Goal: Task Accomplishment & Management: Manage account settings

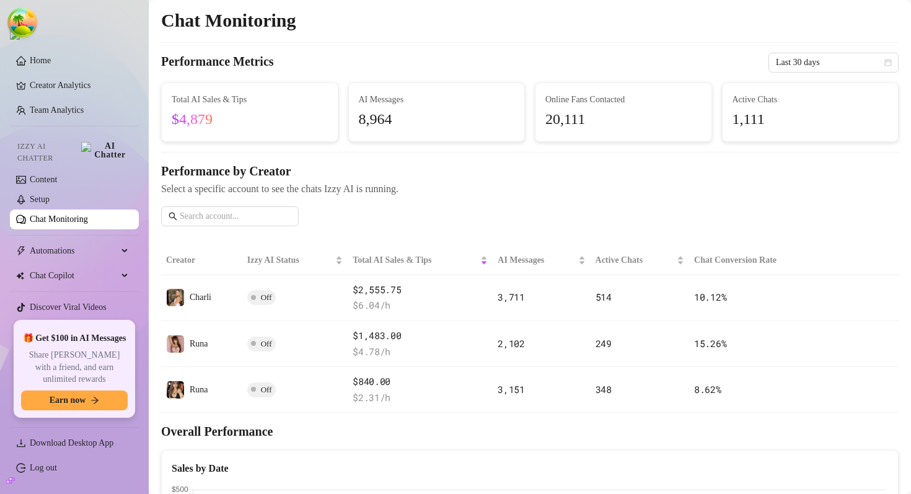
click at [173, 187] on span "Select a specific account to see the chats Izzy AI is running." at bounding box center [529, 188] width 737 height 15
drag, startPoint x: 173, startPoint y: 187, endPoint x: 494, endPoint y: 183, distance: 321.0
click at [494, 183] on span "Select a specific account to see the chats Izzy AI is running." at bounding box center [529, 188] width 737 height 15
copy span "Select a specific account to see the chats Izzy AI is running."
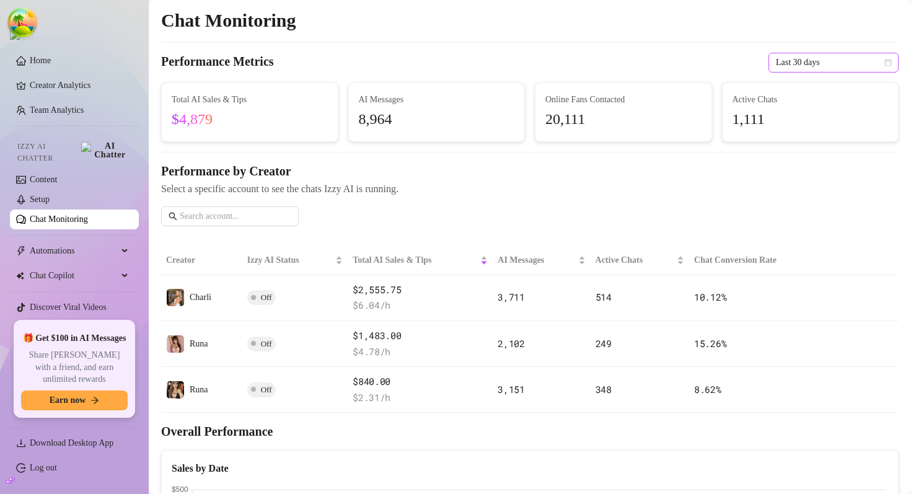
click at [799, 62] on span "Last 30 days" at bounding box center [833, 62] width 115 height 19
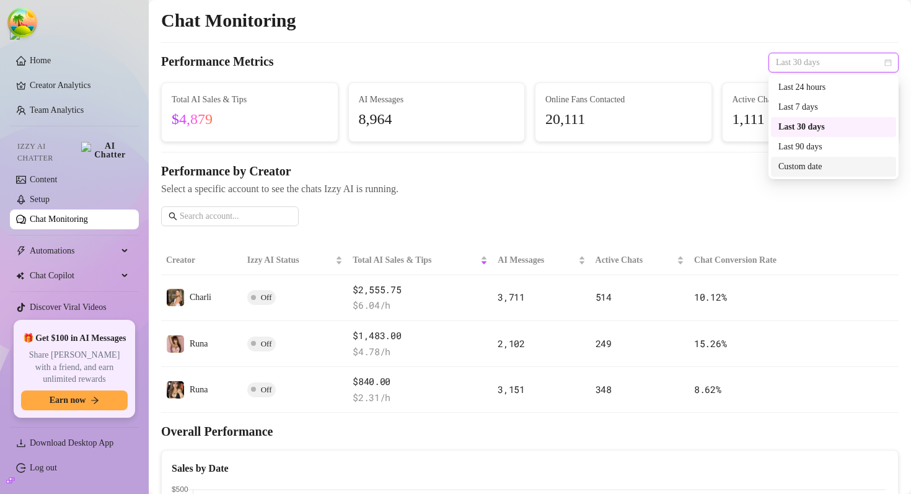
click at [809, 164] on div "Custom date" at bounding box center [833, 167] width 110 height 14
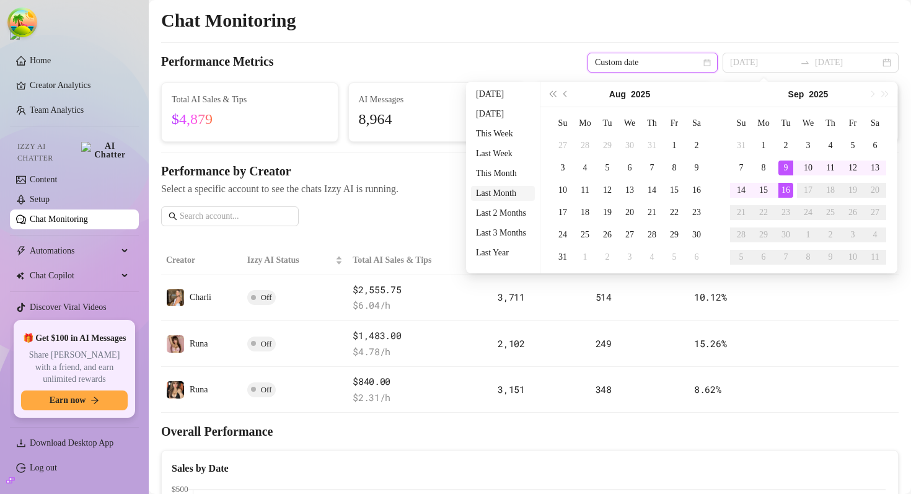
type input "2025-08-16"
click at [505, 195] on li "Last Month" at bounding box center [503, 193] width 64 height 15
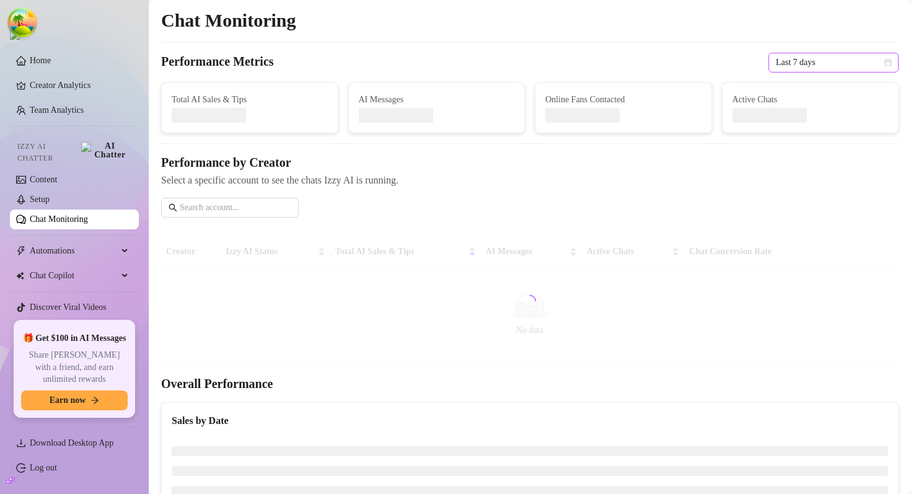
click at [810, 61] on span "Last 7 days" at bounding box center [833, 62] width 115 height 19
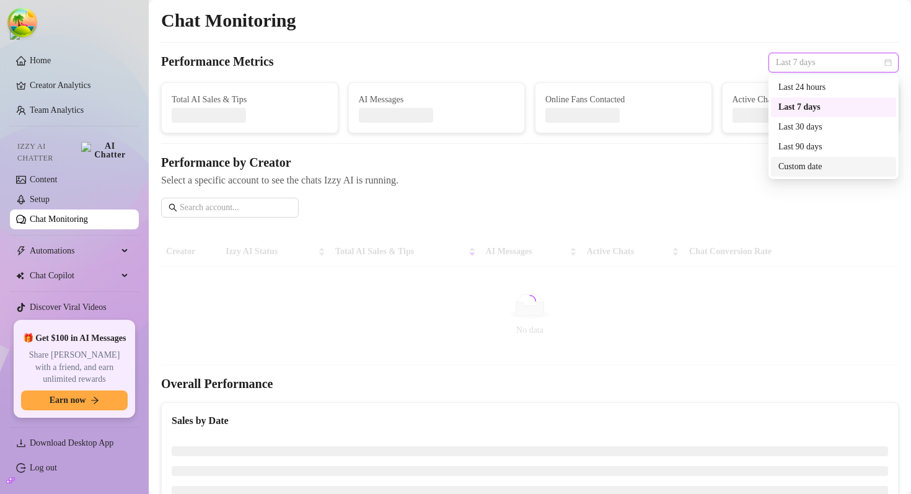
click at [808, 165] on div "Custom date" at bounding box center [833, 167] width 110 height 14
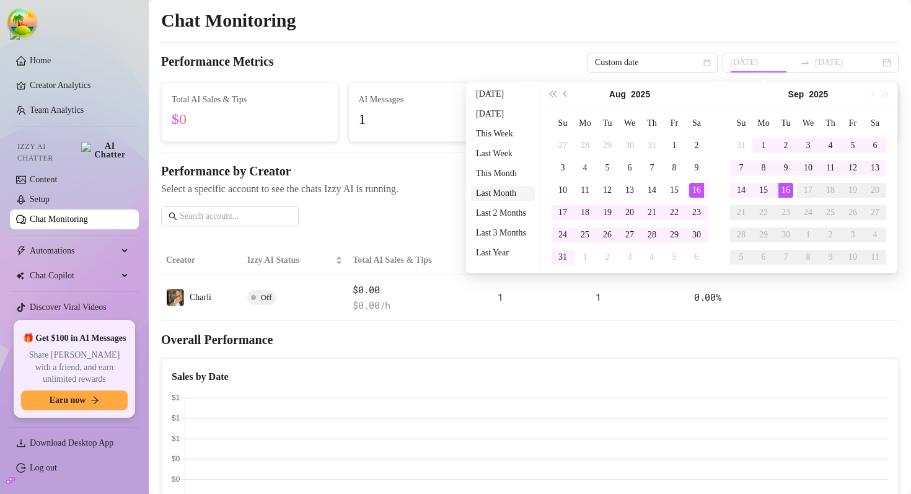
click at [498, 196] on li "Last Month" at bounding box center [503, 193] width 64 height 15
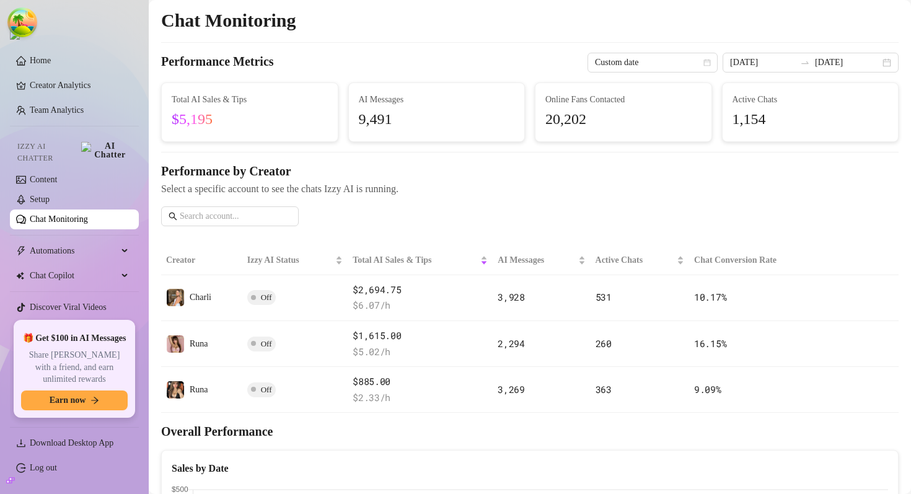
click at [524, 97] on div "AI Messages 9,491" at bounding box center [436, 111] width 177 height 59
click at [785, 62] on input "2025-08-16" at bounding box center [762, 63] width 65 height 14
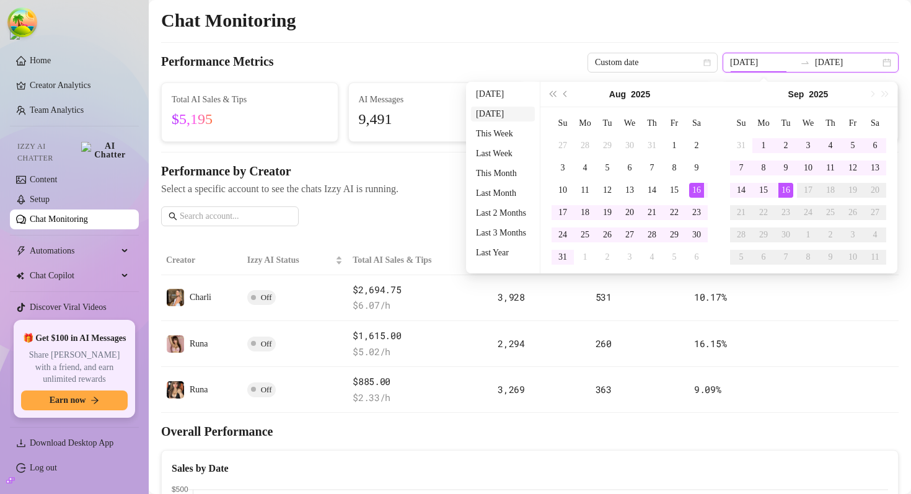
type input "2025-09-15"
type input "2025-08-16"
type input "2025-09-16"
type input "2025-09-15"
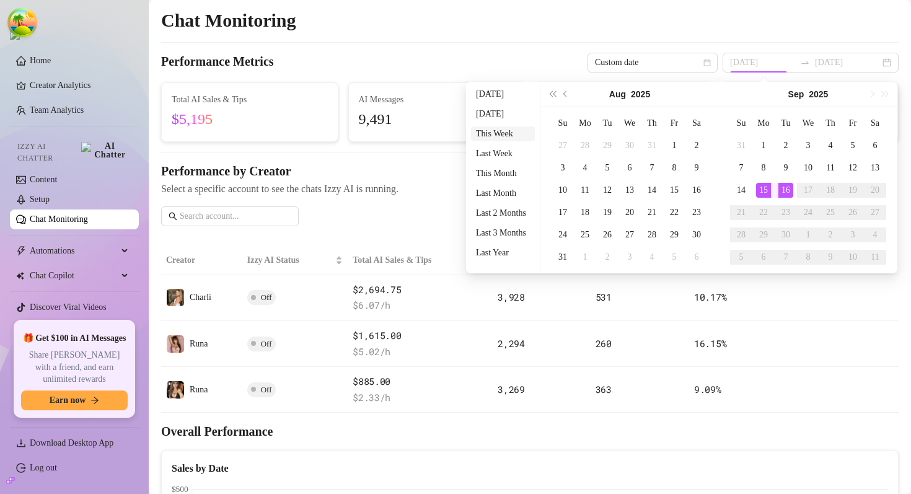
click at [500, 136] on li "This Week" at bounding box center [503, 133] width 64 height 15
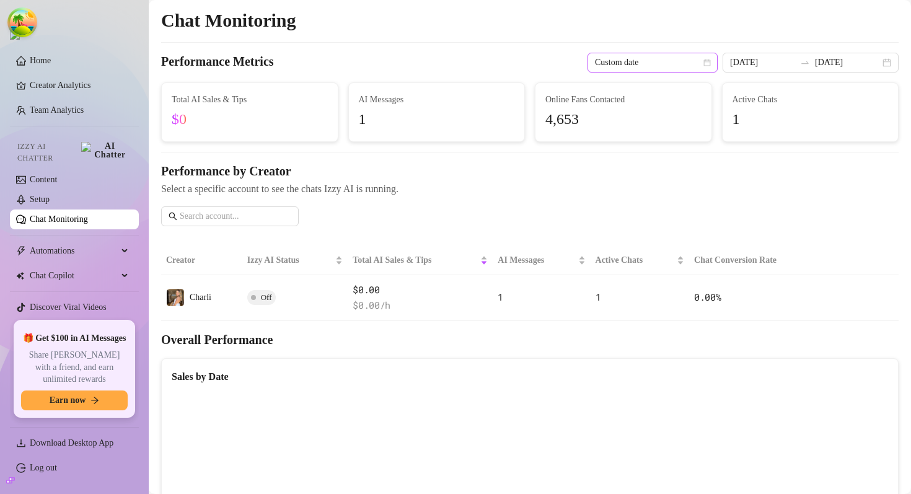
click at [710, 61] on span "Custom date" at bounding box center [652, 62] width 115 height 19
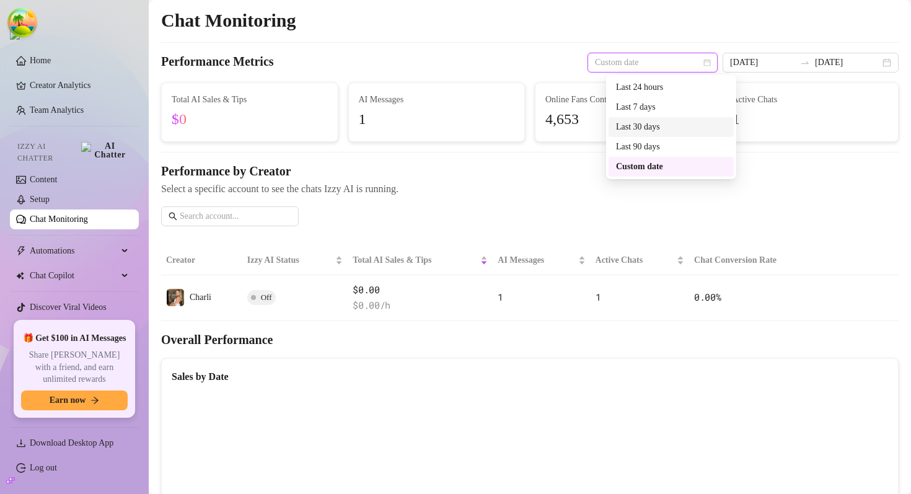
click at [662, 131] on div "Last 30 days" at bounding box center [671, 127] width 110 height 14
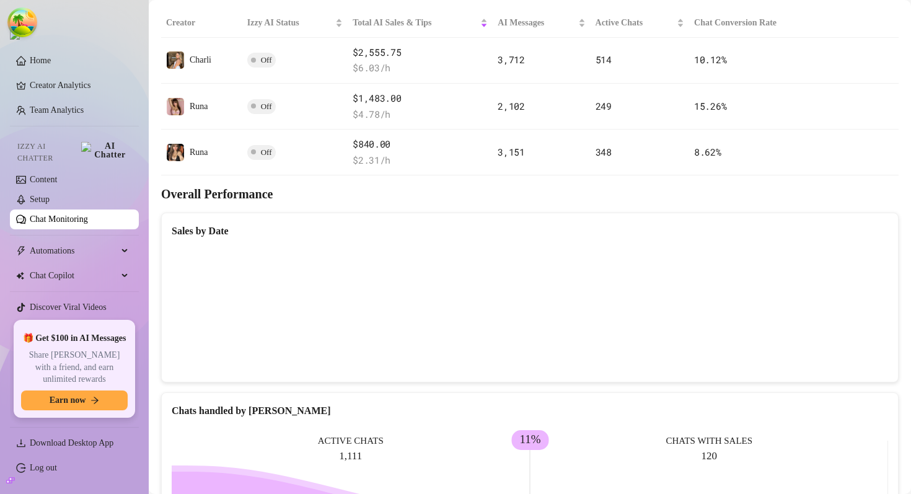
scroll to position [100, 0]
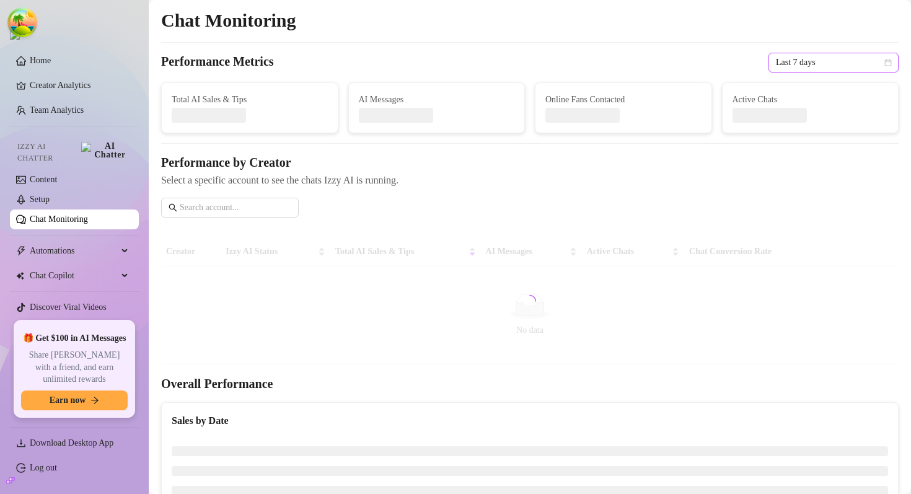
click at [811, 66] on span "Last 7 days" at bounding box center [833, 62] width 115 height 19
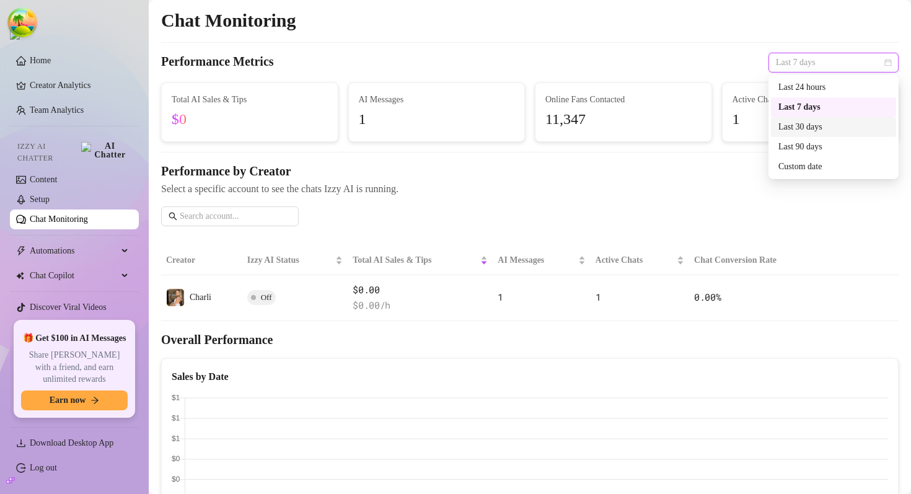
click at [806, 131] on div "Last 30 days" at bounding box center [833, 127] width 110 height 14
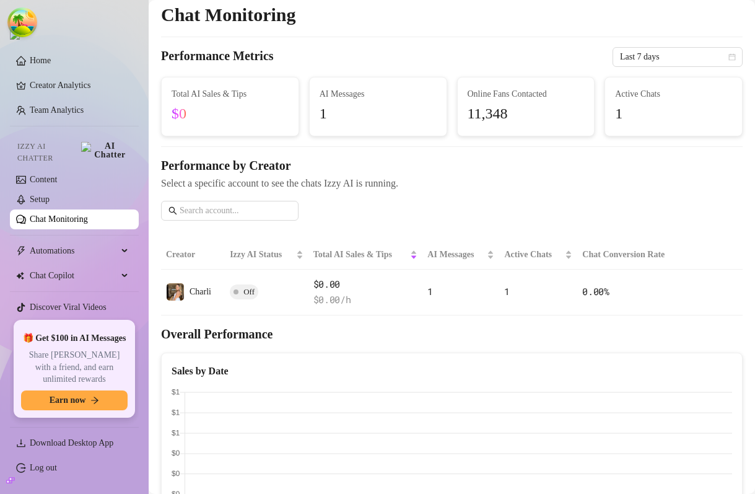
scroll to position [7, 0]
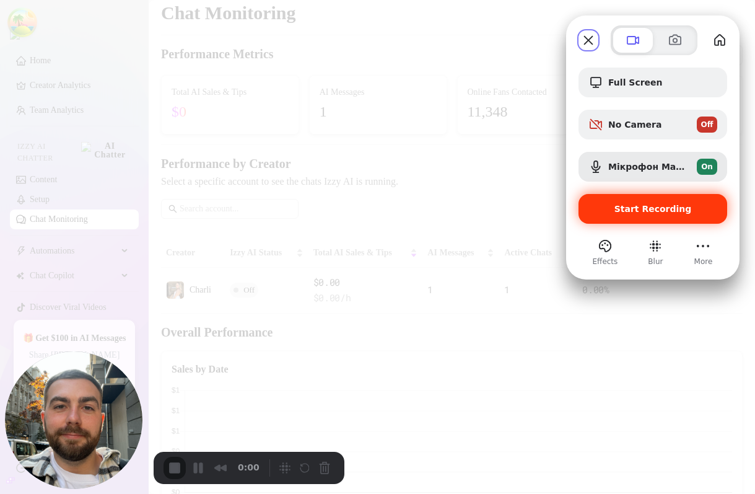
click at [637, 209] on span "Start Recording" at bounding box center [653, 209] width 77 height 10
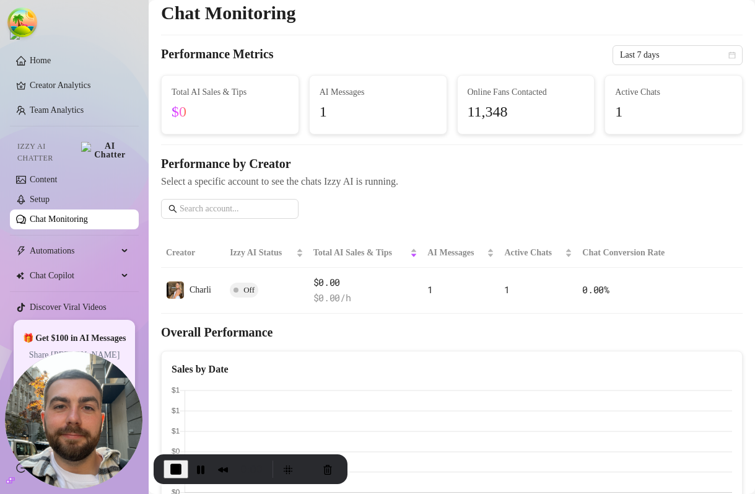
click at [477, 191] on div "Performance by Creator Select a specific account to see the chats Izzy AI is ru…" at bounding box center [452, 192] width 582 height 74
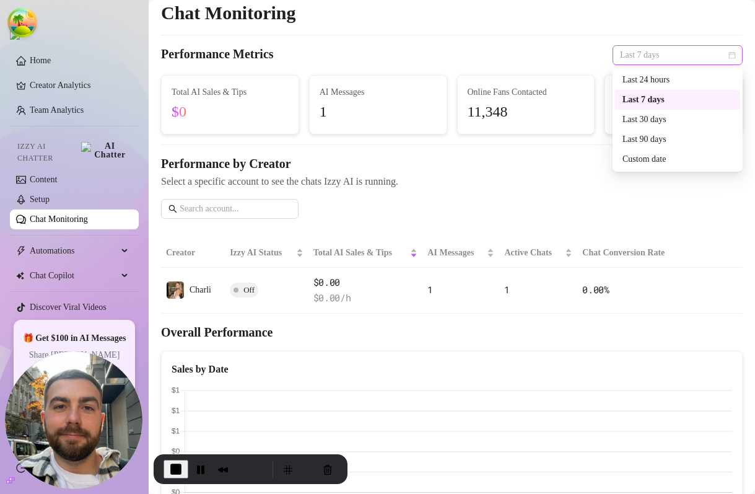
click at [670, 61] on span "Last 7 days" at bounding box center [677, 55] width 115 height 19
click at [663, 113] on div "Last 30 days" at bounding box center [678, 120] width 110 height 14
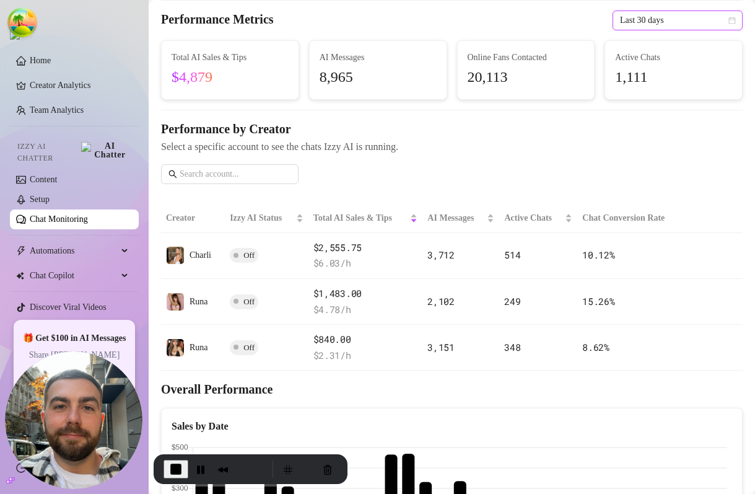
scroll to position [45, 0]
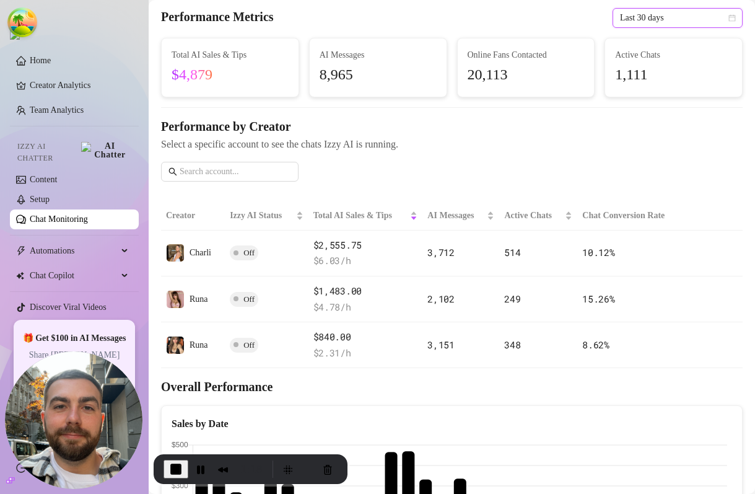
click at [172, 468] on span "End Recording" at bounding box center [176, 469] width 15 height 15
click at [0, 0] on body "Home Creator Analytics Team Analytics Izzy AI Chatter Content Setup Chat Monito…" at bounding box center [377, 247] width 755 height 494
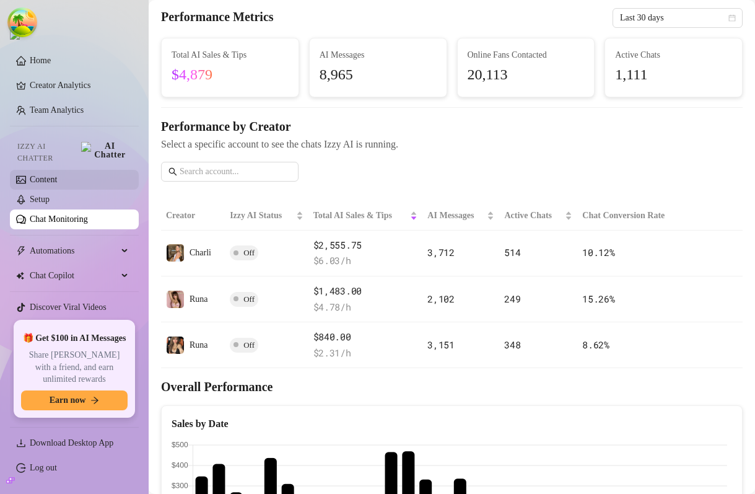
click at [57, 175] on link "Content" at bounding box center [43, 179] width 27 height 9
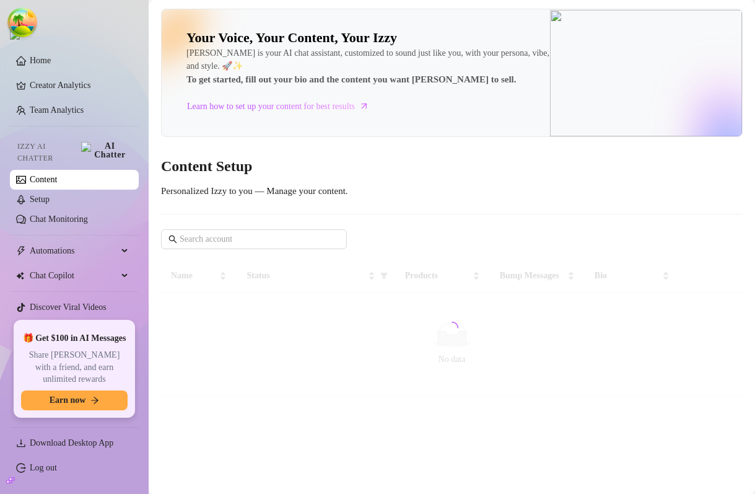
scroll to position [25, 0]
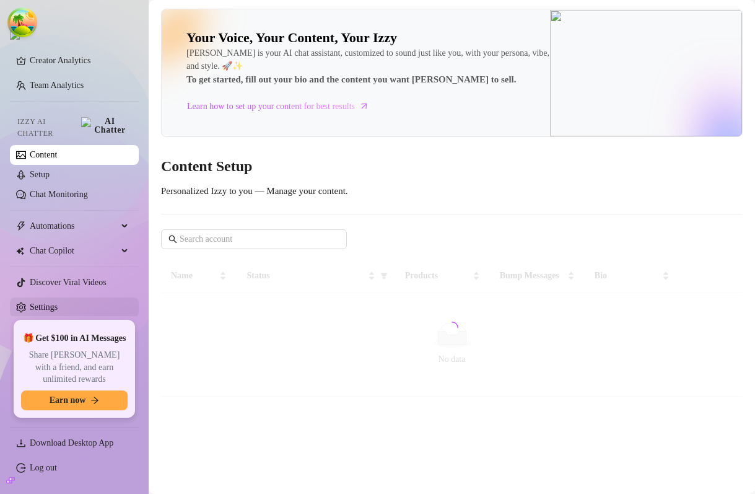
click at [58, 305] on link "Settings" at bounding box center [44, 306] width 28 height 9
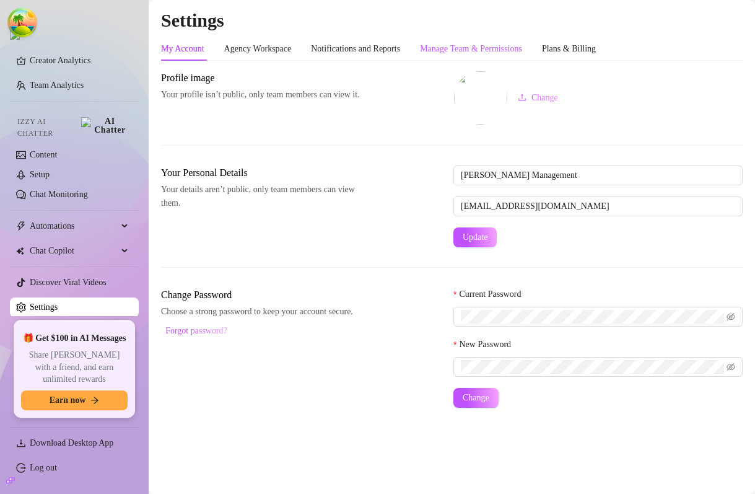
click at [482, 50] on div "Manage Team & Permissions" at bounding box center [471, 49] width 102 height 14
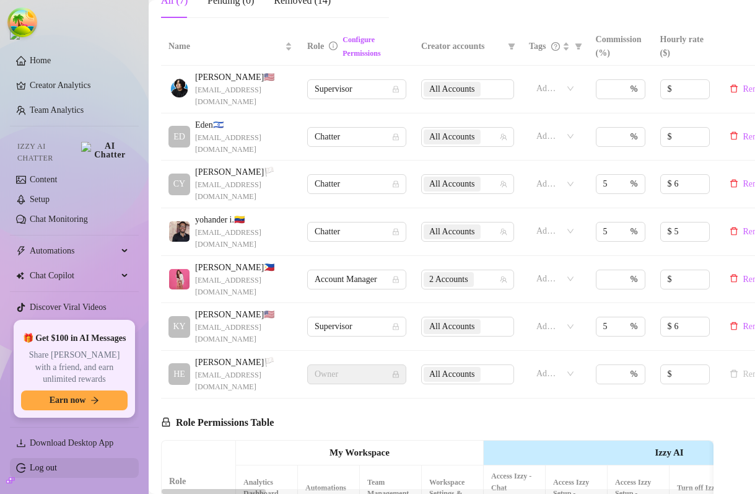
click at [51, 468] on link "Log out" at bounding box center [43, 467] width 27 height 9
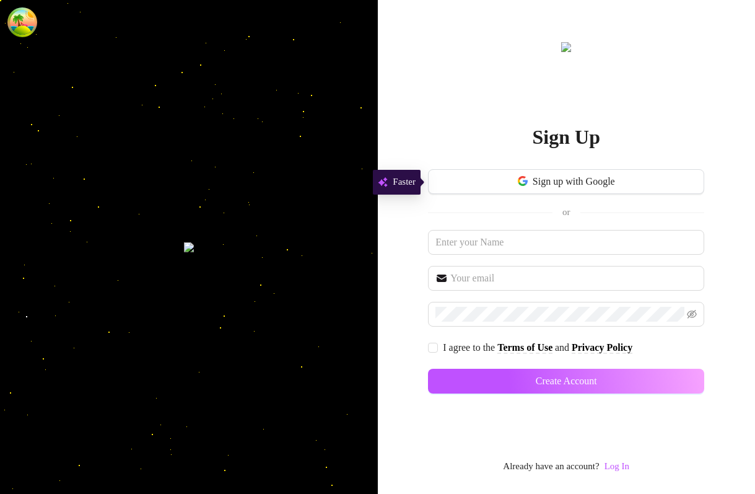
click at [635, 468] on div "Sign Up Sign up with Google or I agree to the Terms of Use and Privacy Policy C…" at bounding box center [566, 257] width 276 height 434
click at [630, 467] on link "Log In" at bounding box center [617, 466] width 25 height 10
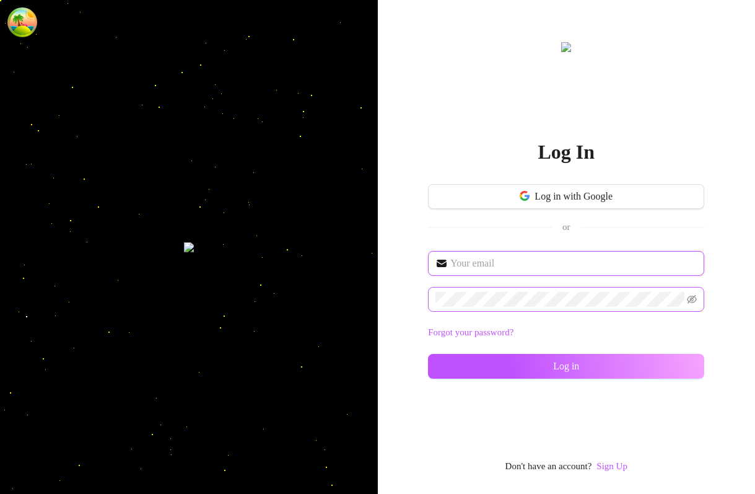
type input "im@supercreator.app"
click at [532, 306] on span at bounding box center [566, 299] width 276 height 25
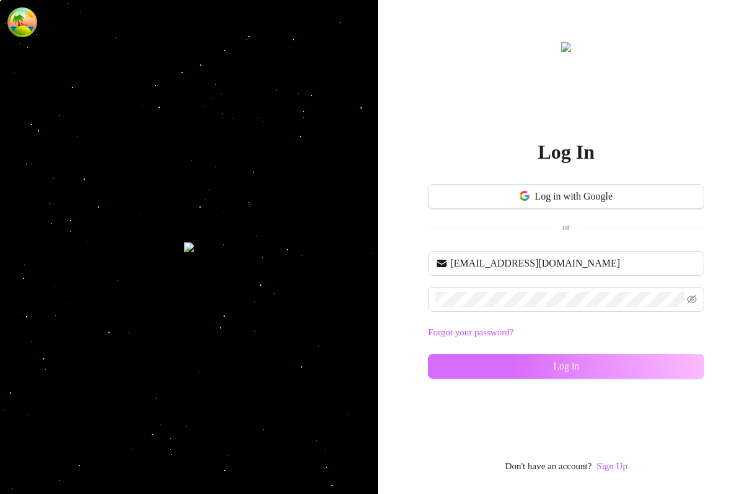
click at [465, 365] on button "Log in" at bounding box center [566, 366] width 276 height 25
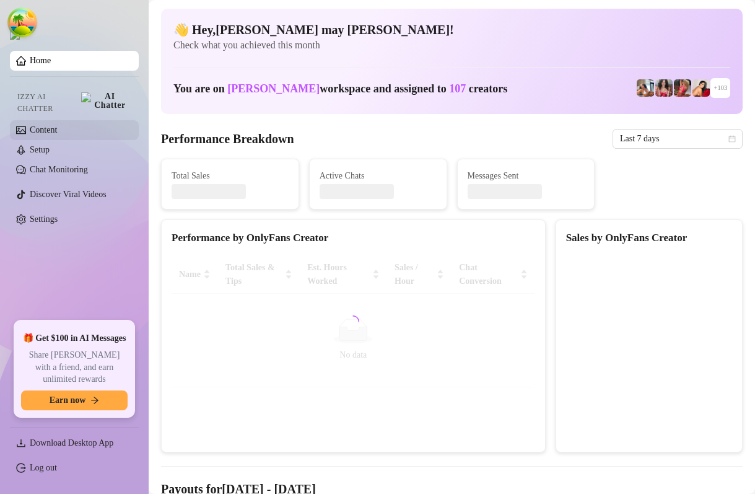
click at [57, 125] on link "Content" at bounding box center [43, 129] width 27 height 9
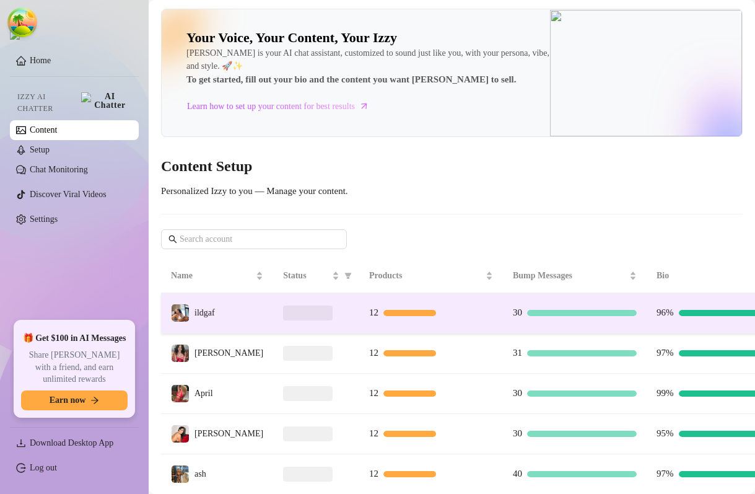
click at [235, 317] on td "ildgaf" at bounding box center [217, 313] width 112 height 40
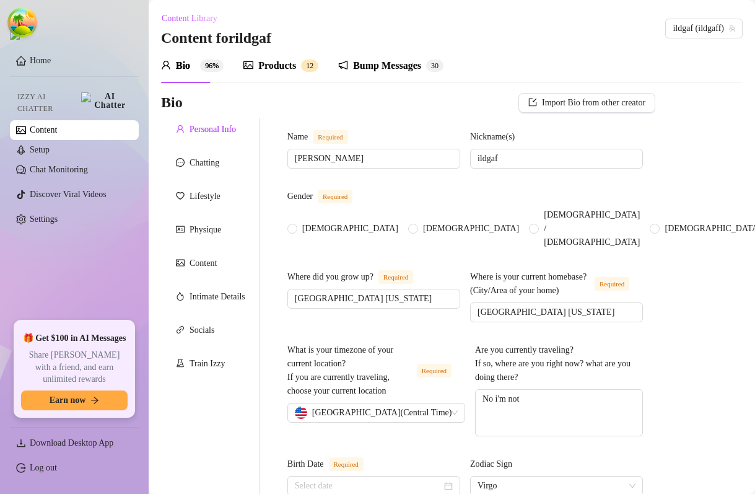
radio input "true"
type input "September 19th, 2005"
click at [287, 68] on div "Products" at bounding box center [277, 65] width 38 height 15
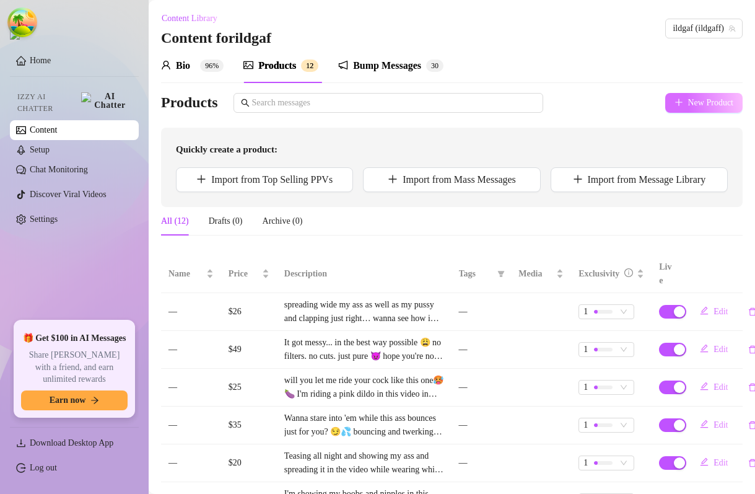
click at [708, 106] on span "New Product" at bounding box center [711, 103] width 46 height 10
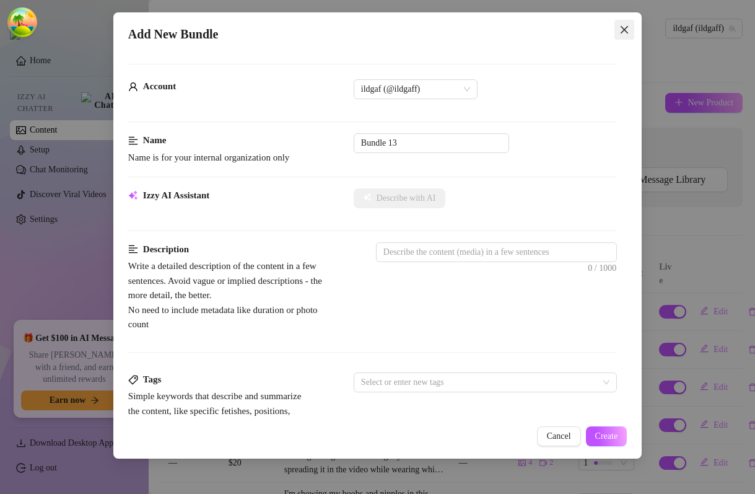
click at [622, 33] on icon "close" at bounding box center [625, 30] width 10 height 10
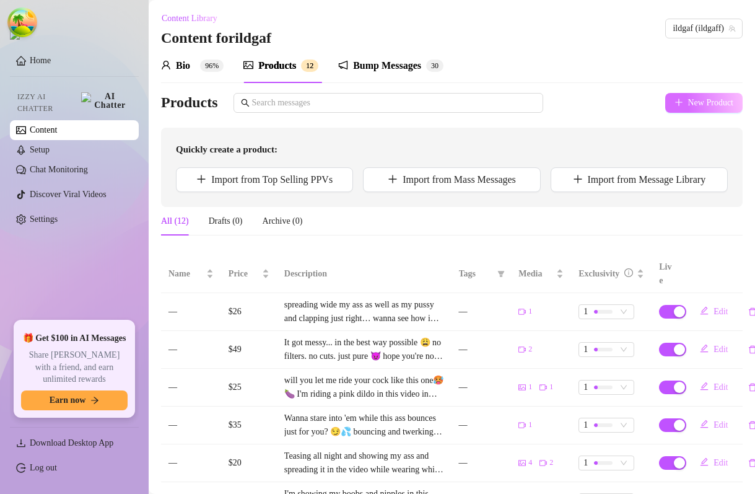
click at [679, 100] on icon "plus" at bounding box center [679, 102] width 9 height 9
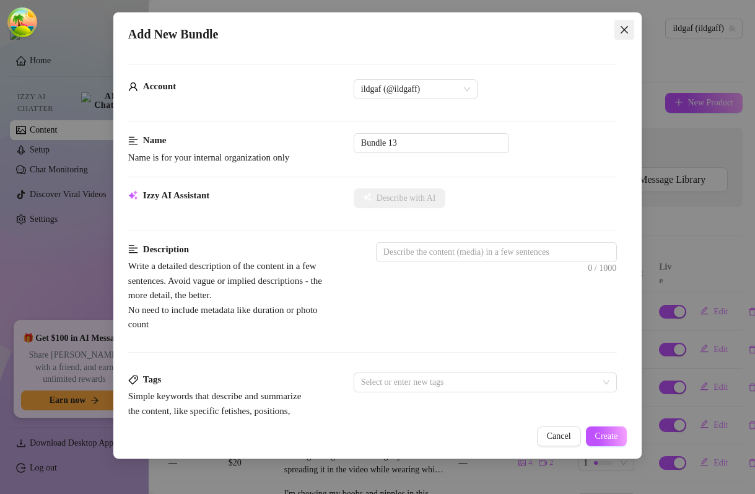
click at [625, 37] on button "Close" at bounding box center [625, 30] width 20 height 20
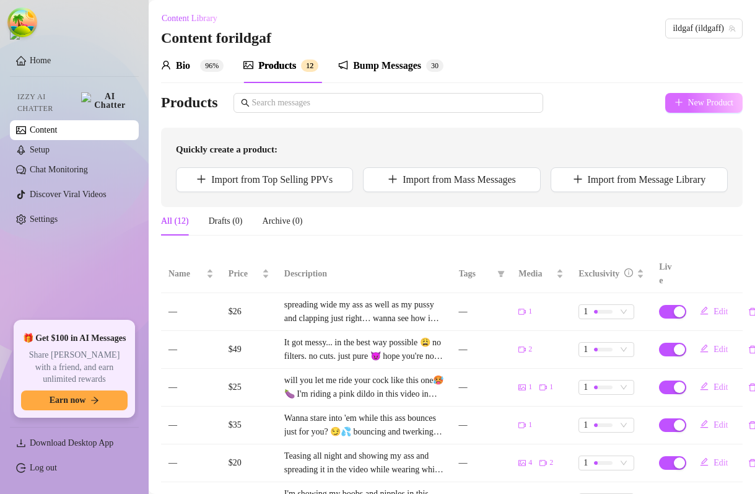
click at [705, 104] on span "New Product" at bounding box center [711, 103] width 46 height 10
type textarea "Type your message here..."
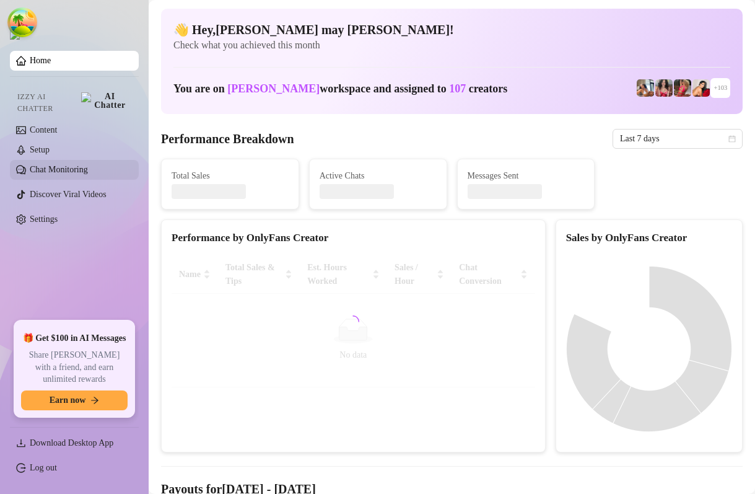
click at [88, 165] on link "Chat Monitoring" at bounding box center [59, 169] width 58 height 9
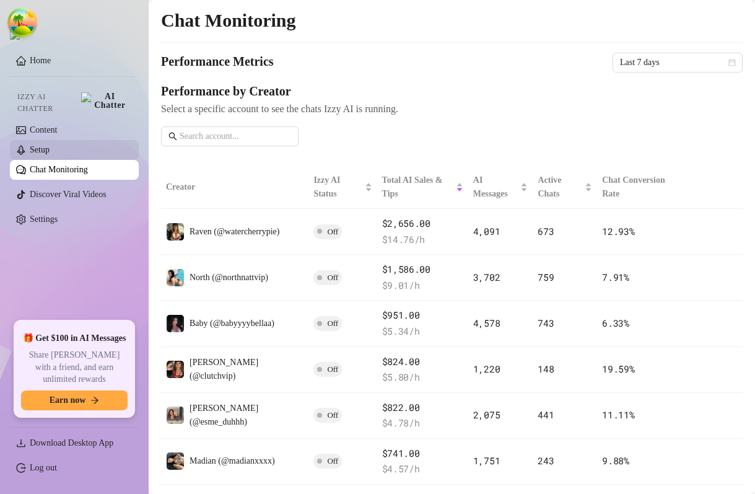
click at [50, 145] on link "Setup" at bounding box center [40, 149] width 20 height 9
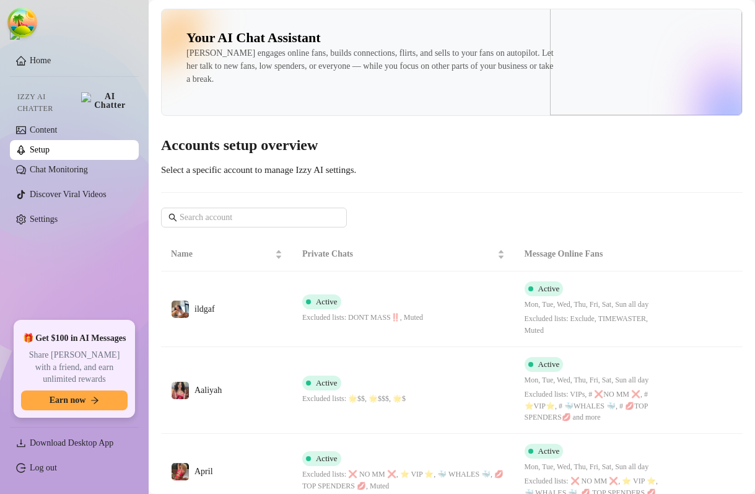
click at [356, 174] on span "Select a specific account to manage Izzy AI settings." at bounding box center [258, 170] width 195 height 10
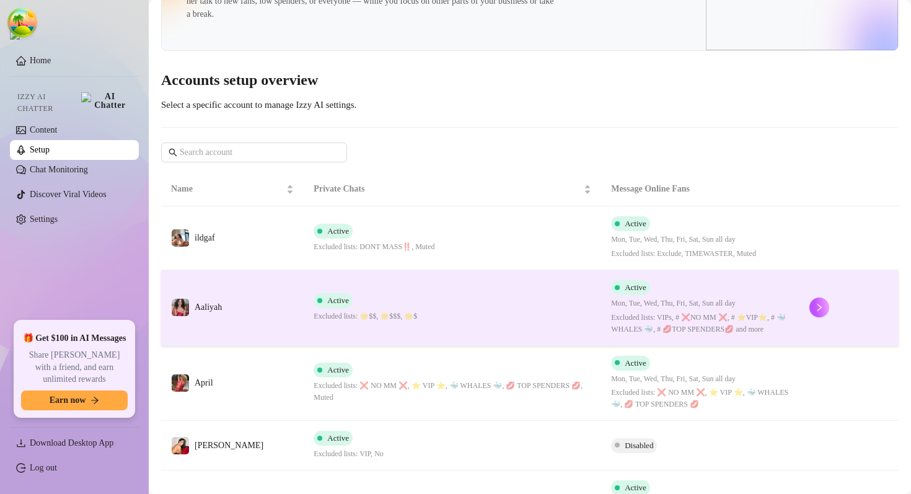
scroll to position [85, 0]
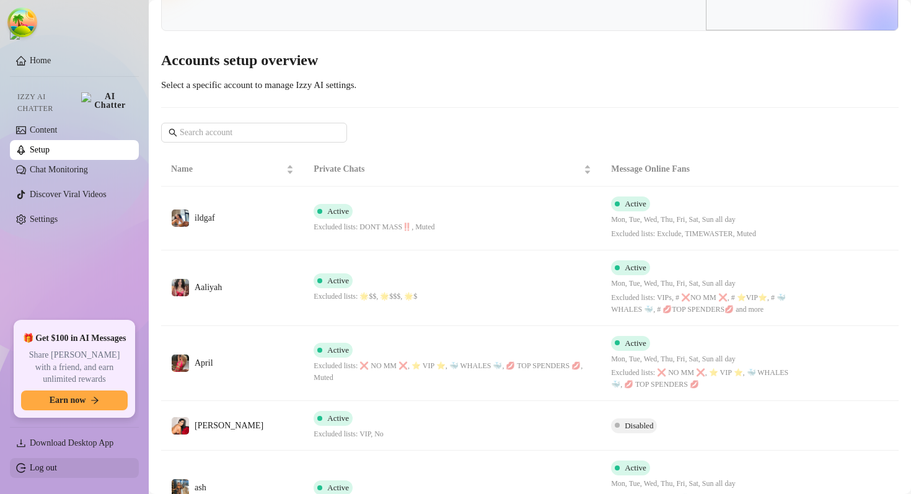
click at [57, 468] on link "Log out" at bounding box center [43, 467] width 27 height 9
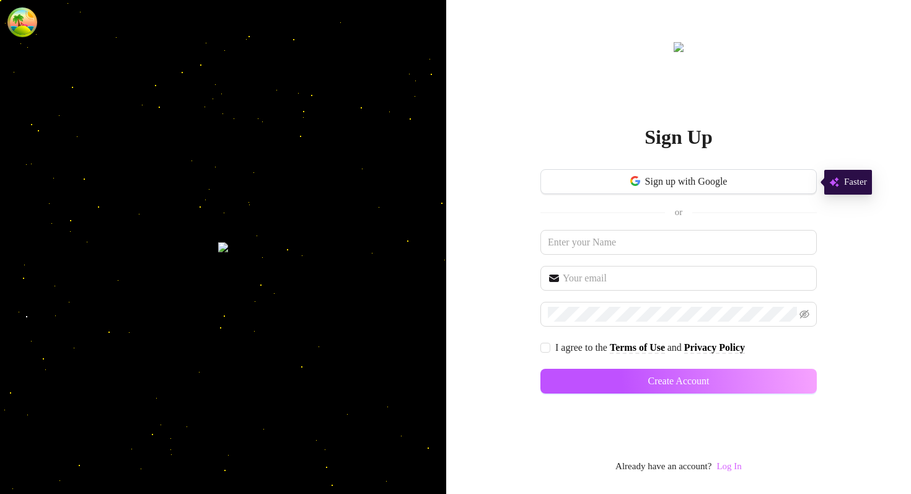
click at [731, 468] on link "Log In" at bounding box center [728, 466] width 25 height 10
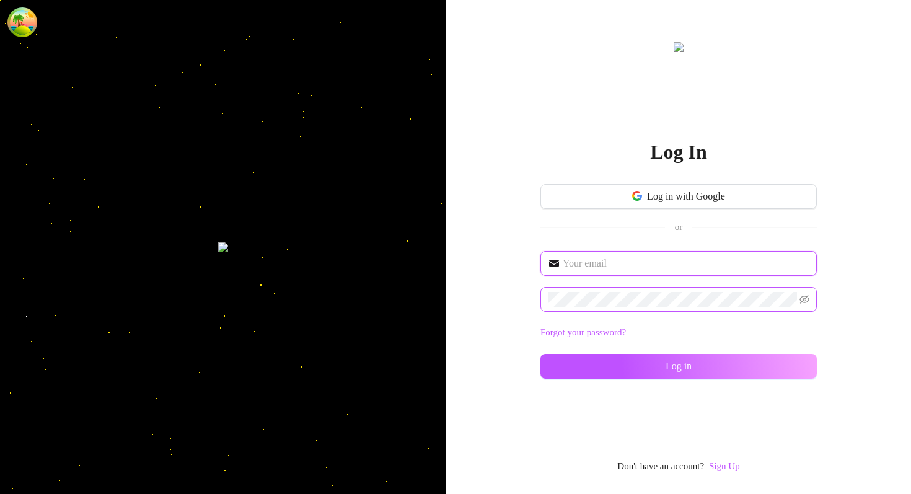
type input "[PERSON_NAME][EMAIL_ADDRESS][DOMAIN_NAME]"
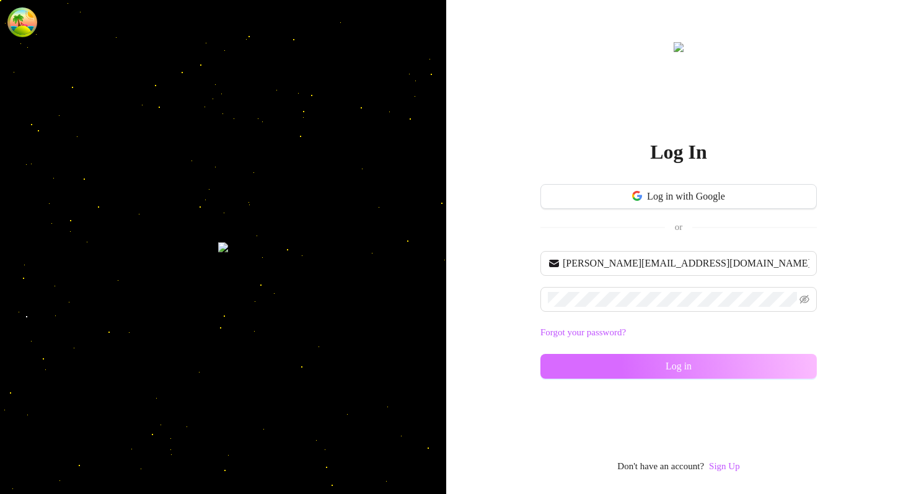
click at [646, 360] on button "Log in" at bounding box center [678, 366] width 276 height 25
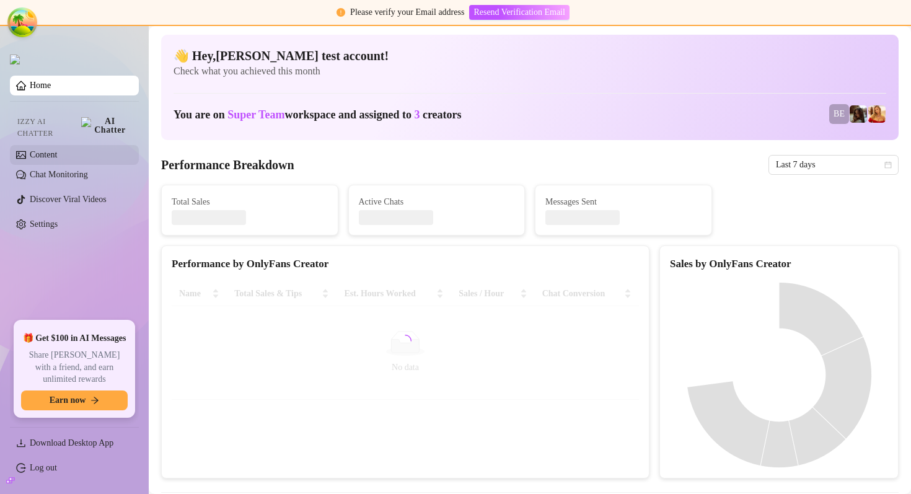
click at [43, 150] on link "Content" at bounding box center [43, 154] width 27 height 9
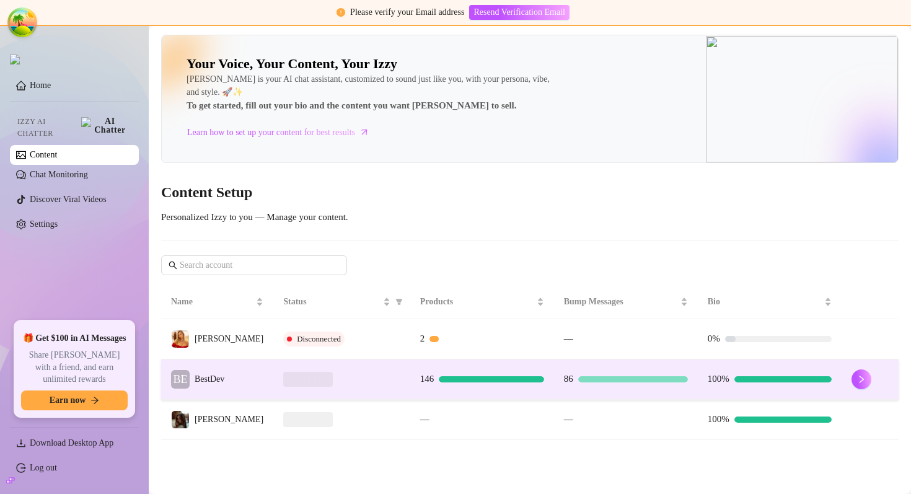
click at [351, 383] on div at bounding box center [341, 379] width 117 height 15
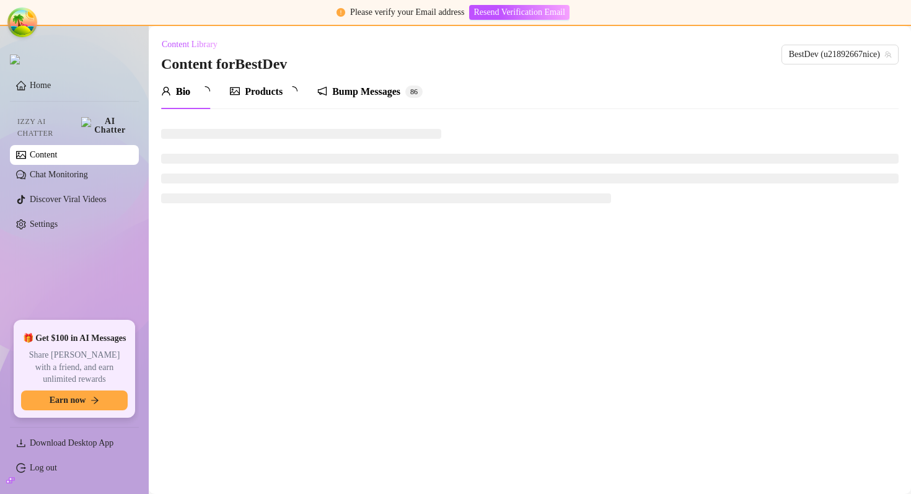
click at [359, 98] on div "Bump Messages" at bounding box center [366, 91] width 68 height 15
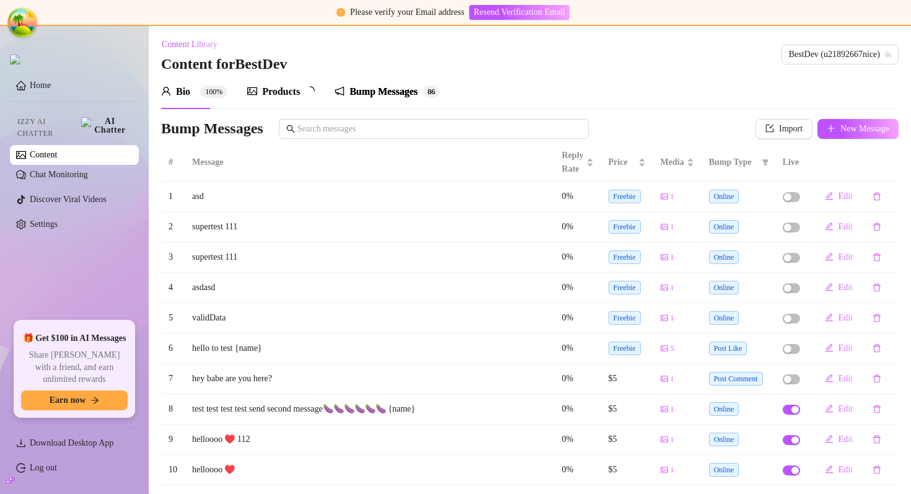
radio input "true"
type input "[DATE]"
click at [843, 127] on span "New Message" at bounding box center [864, 129] width 49 height 10
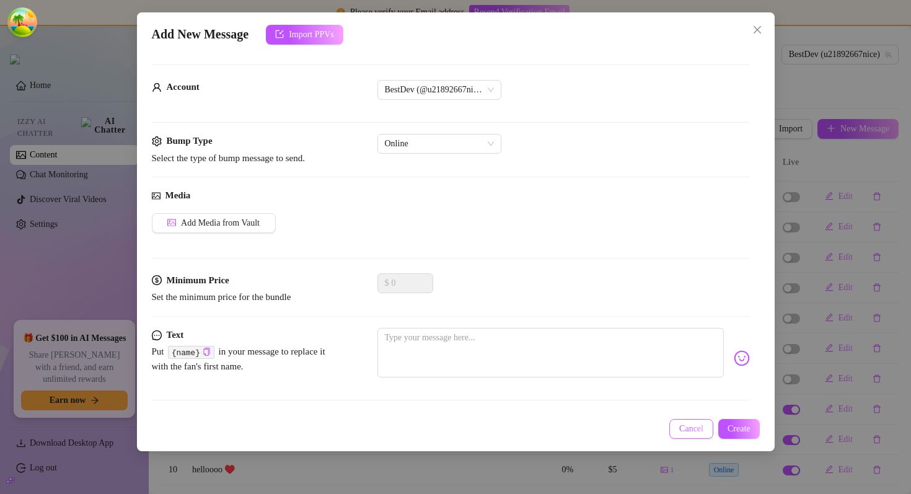
click at [680, 429] on span "Cancel" at bounding box center [691, 429] width 24 height 10
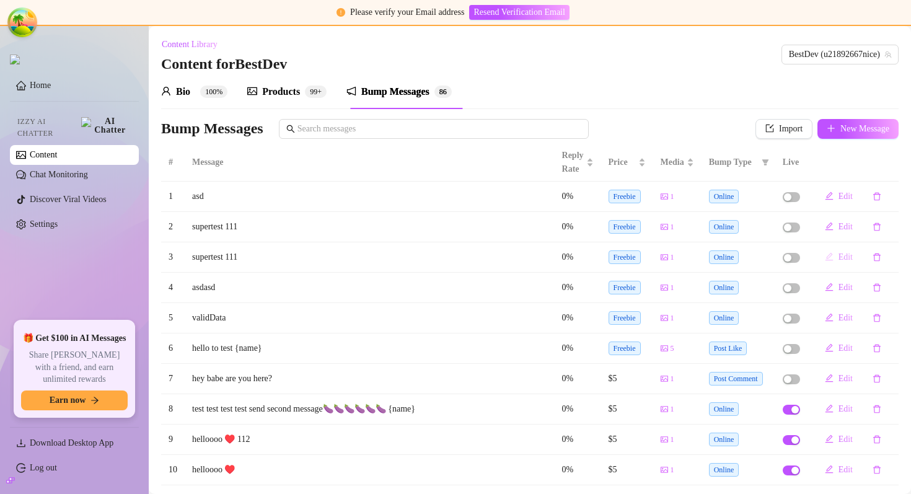
click at [837, 252] on button "Edit" at bounding box center [839, 257] width 48 height 20
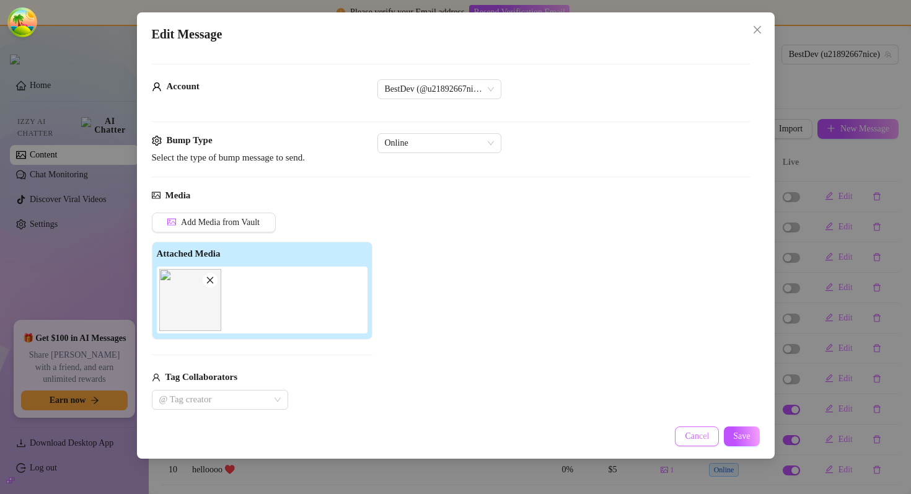
click at [695, 438] on span "Cancel" at bounding box center [697, 436] width 24 height 10
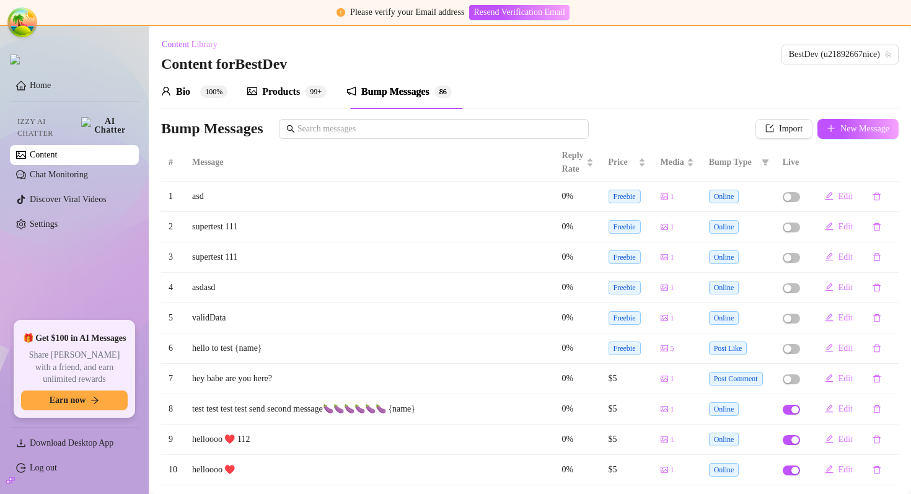
click at [286, 96] on div "Products" at bounding box center [281, 91] width 38 height 15
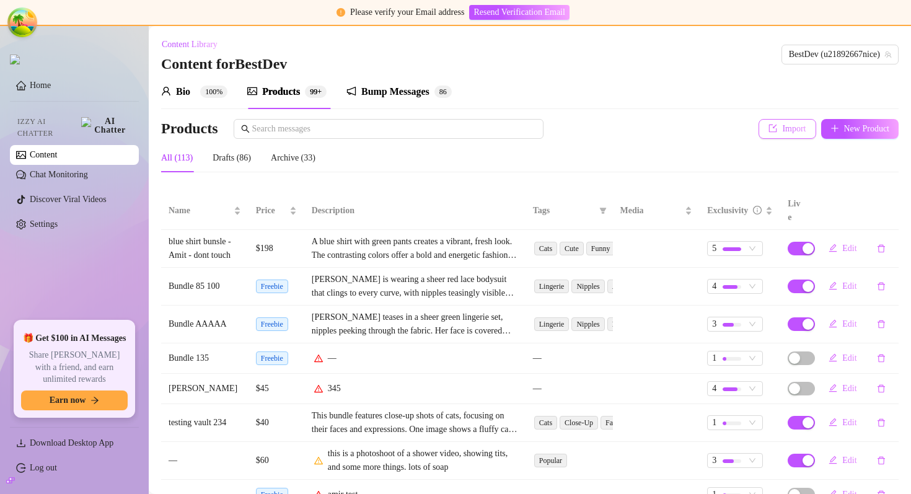
click at [768, 124] on icon "import" at bounding box center [772, 128] width 9 height 9
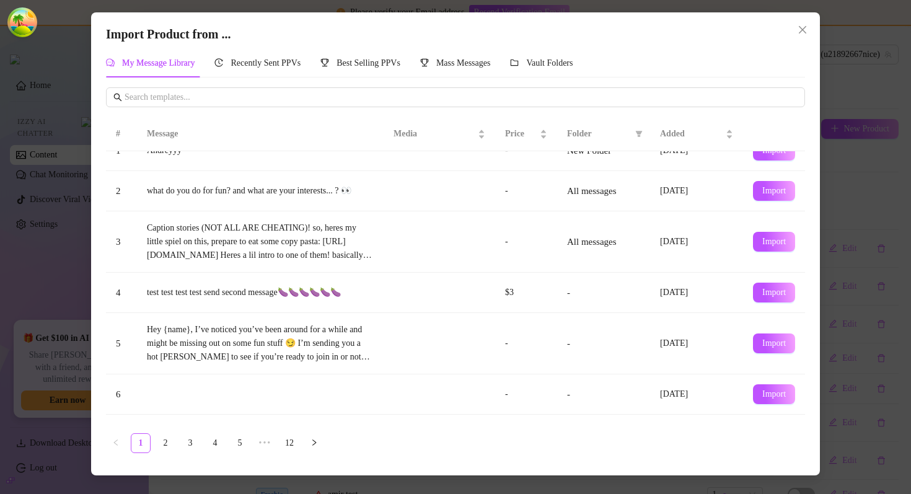
scroll to position [173, 0]
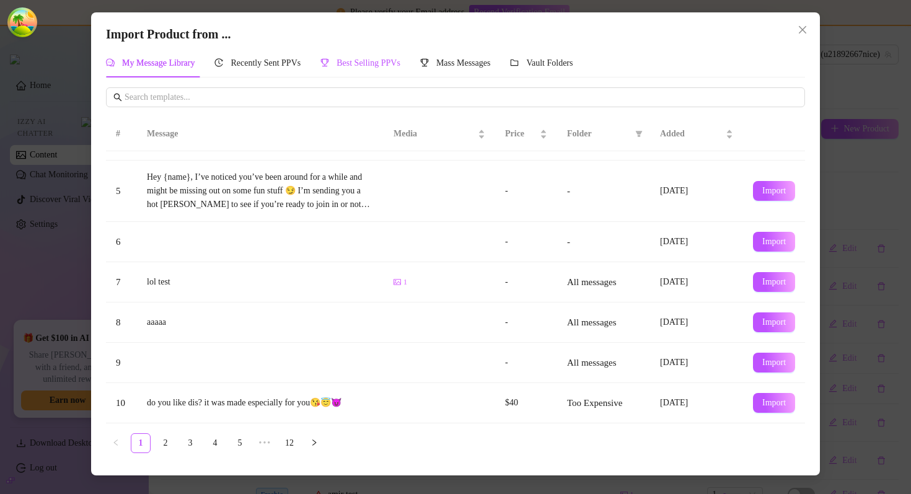
click at [389, 64] on span "Best Selling PPVs" at bounding box center [368, 62] width 64 height 9
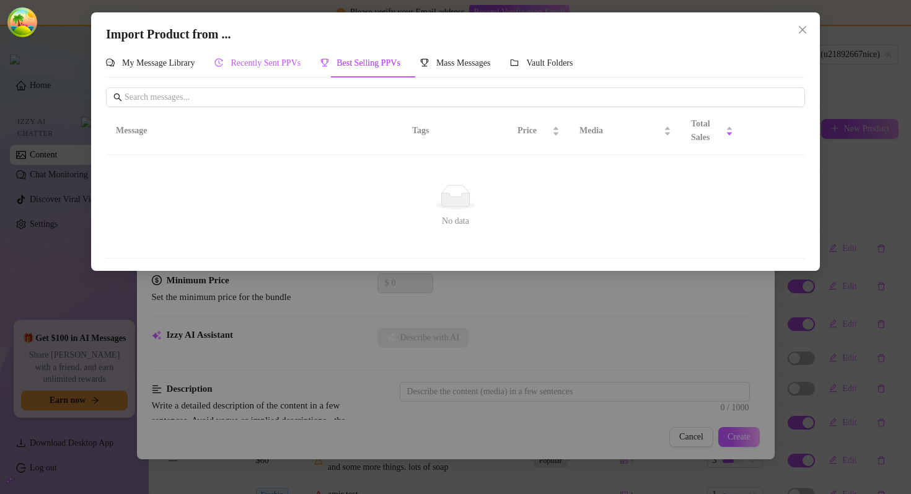
click at [275, 66] on span "Recently Sent PPVs" at bounding box center [266, 62] width 70 height 9
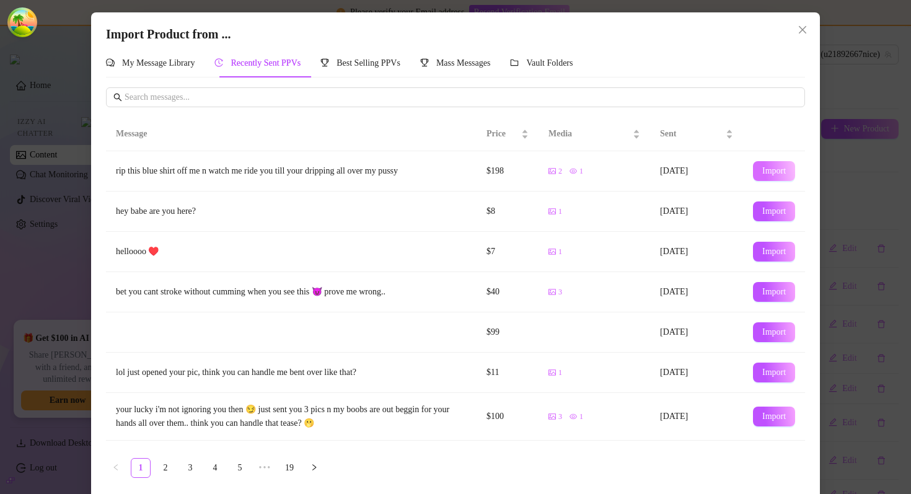
click at [763, 165] on button "Import" at bounding box center [774, 171] width 42 height 20
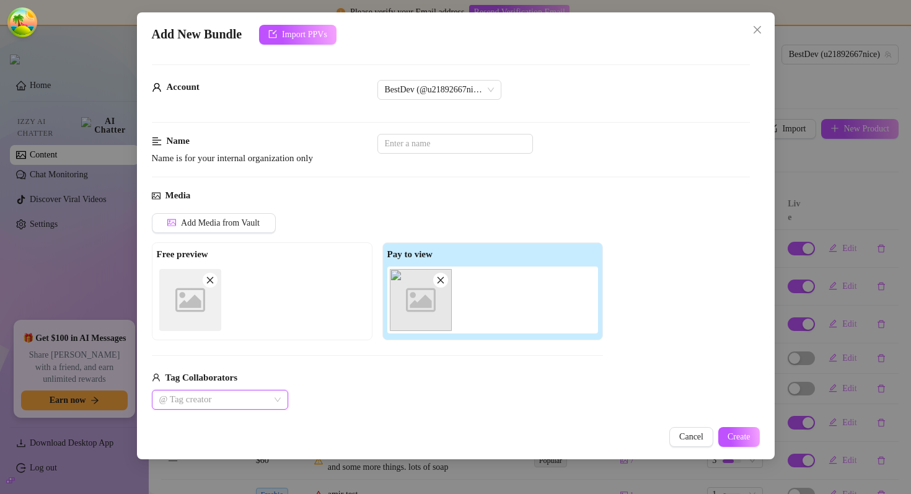
type textarea "rip this blue shirt off me n watch me ride you till your dripping all over my p…"
click at [679, 438] on span "Cancel" at bounding box center [691, 437] width 24 height 10
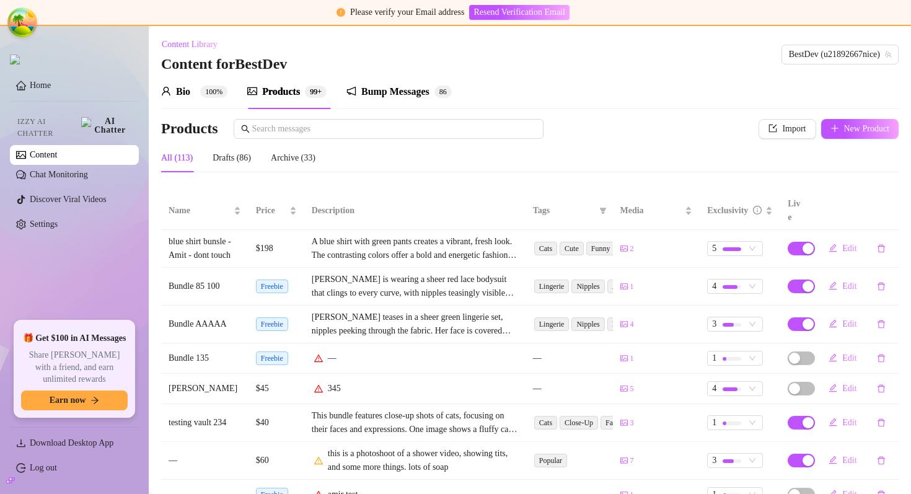
click at [181, 97] on div "Bio" at bounding box center [183, 91] width 14 height 15
